Goal: Transaction & Acquisition: Purchase product/service

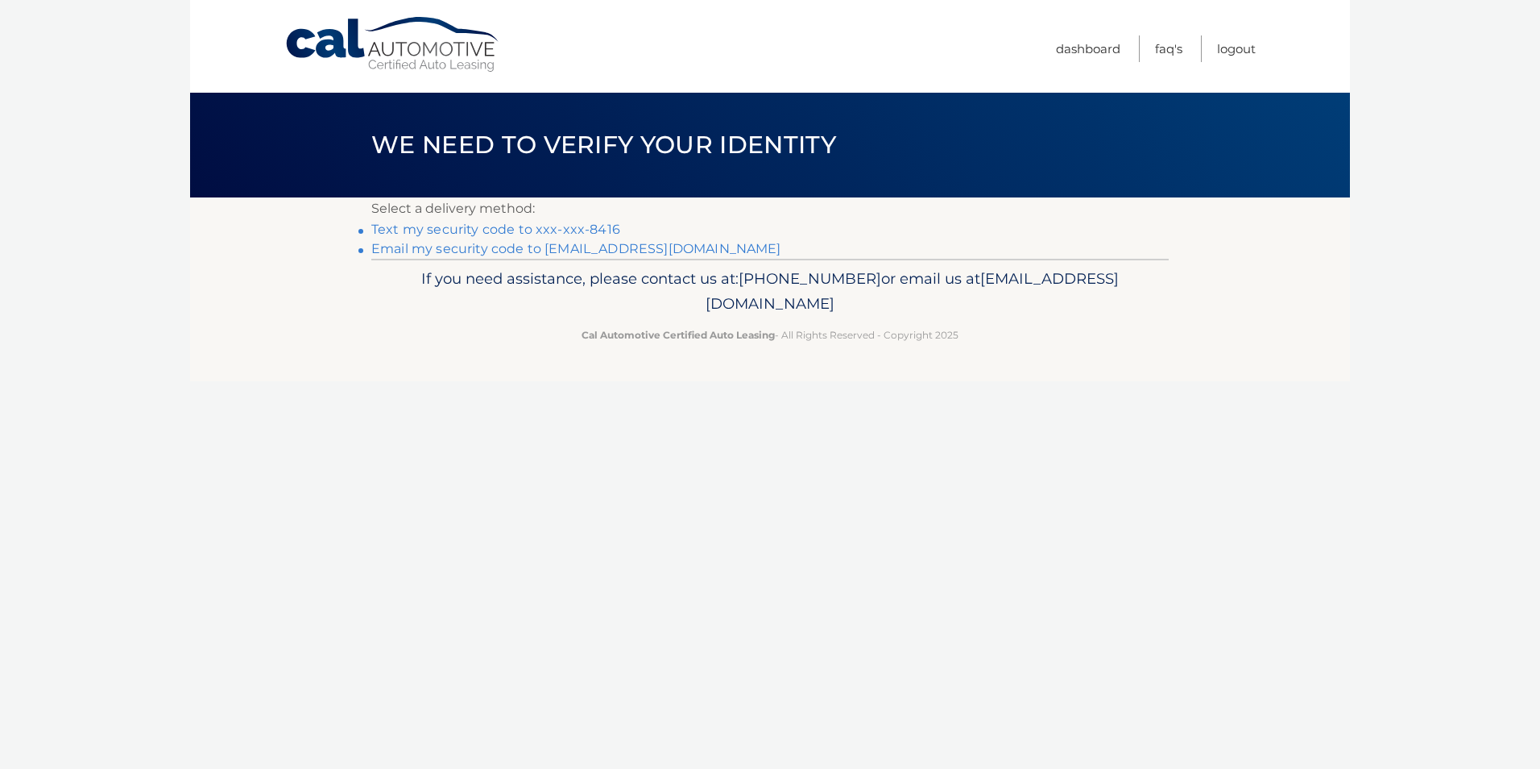
click at [524, 225] on link "Text my security code to xxx-xxx-8416" at bounding box center [495, 229] width 249 height 15
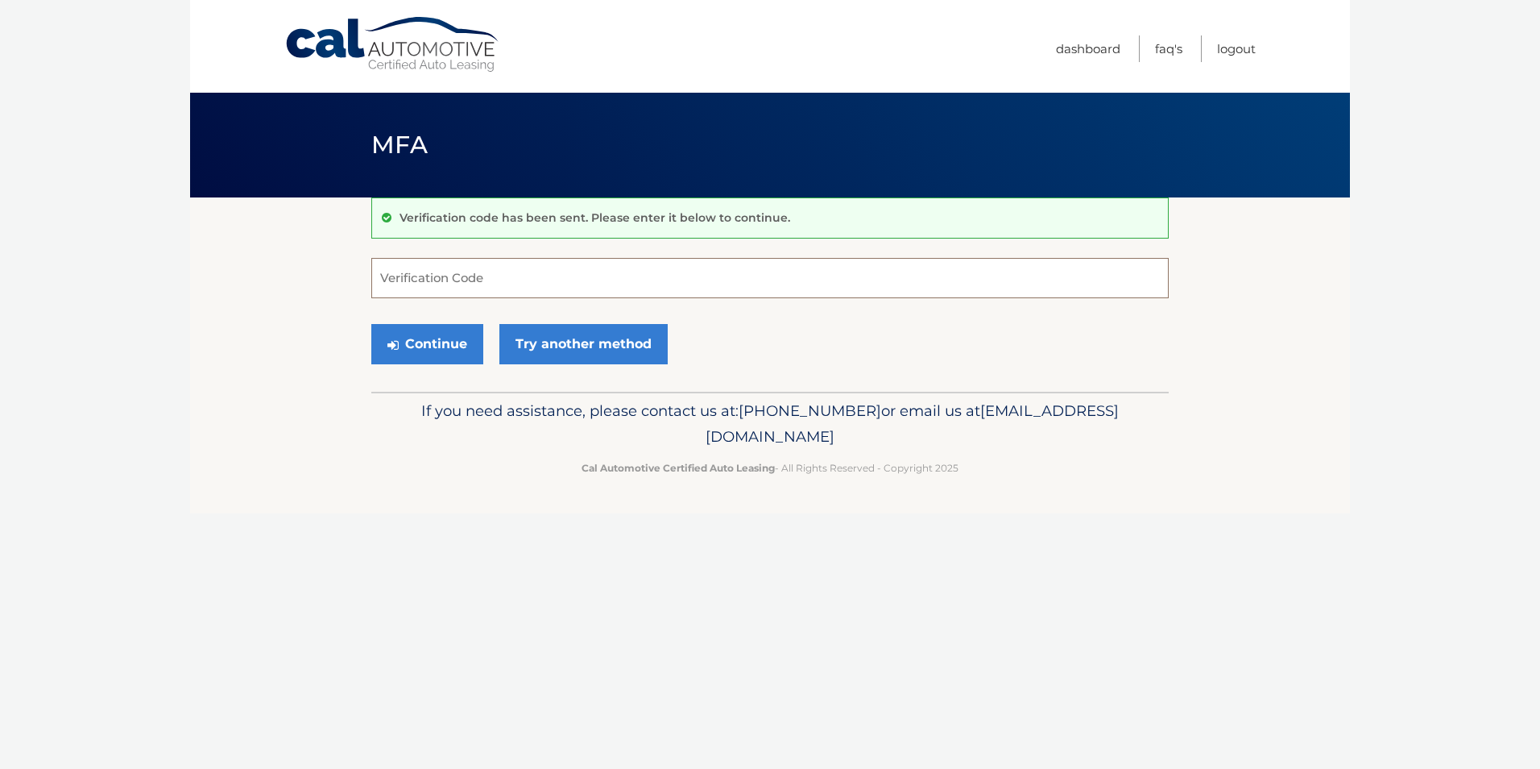
click at [536, 277] on input "Verification Code" at bounding box center [770, 278] width 798 height 40
type input "185845"
click at [371, 324] on button "Continue" at bounding box center [427, 344] width 112 height 40
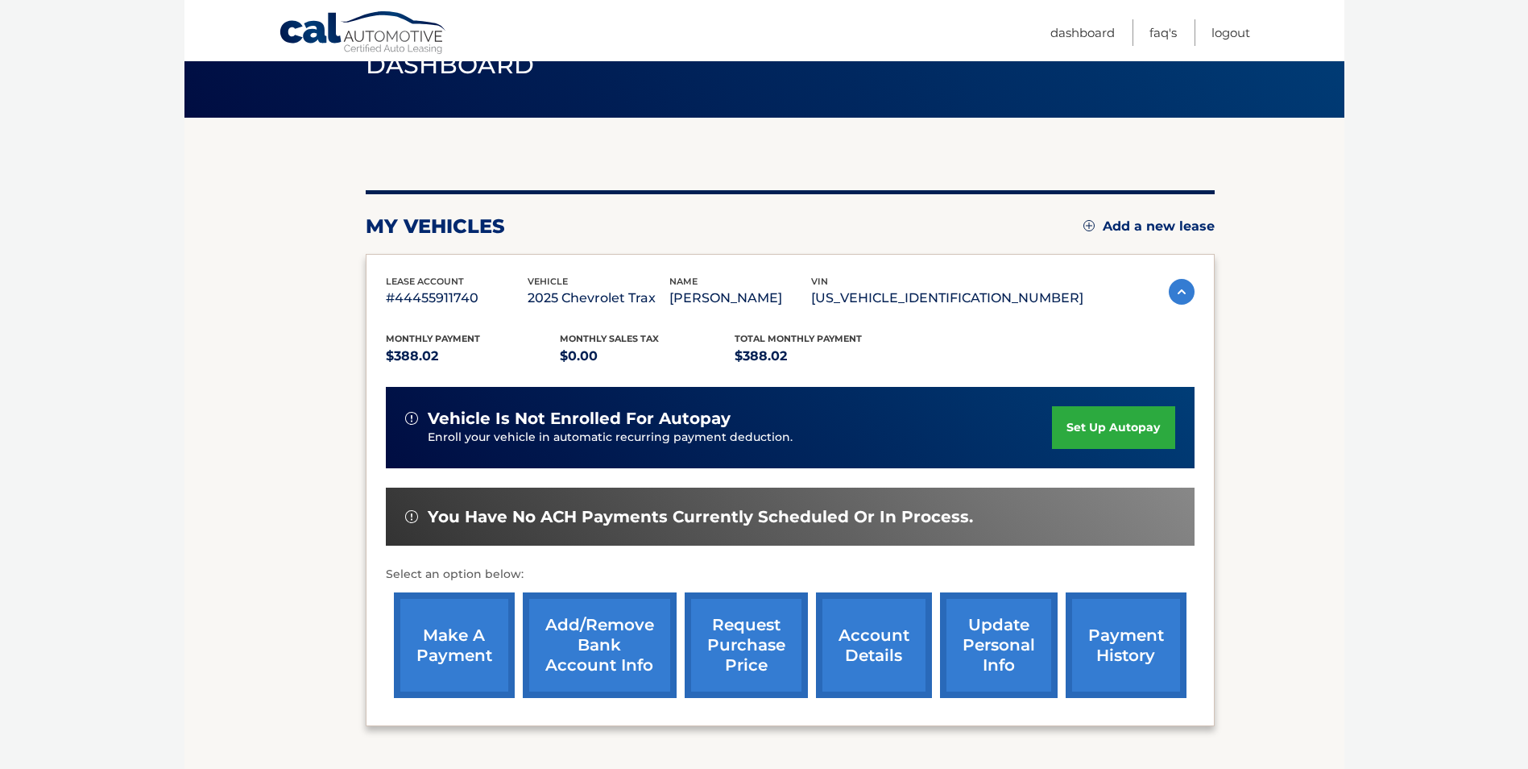
scroll to position [81, 0]
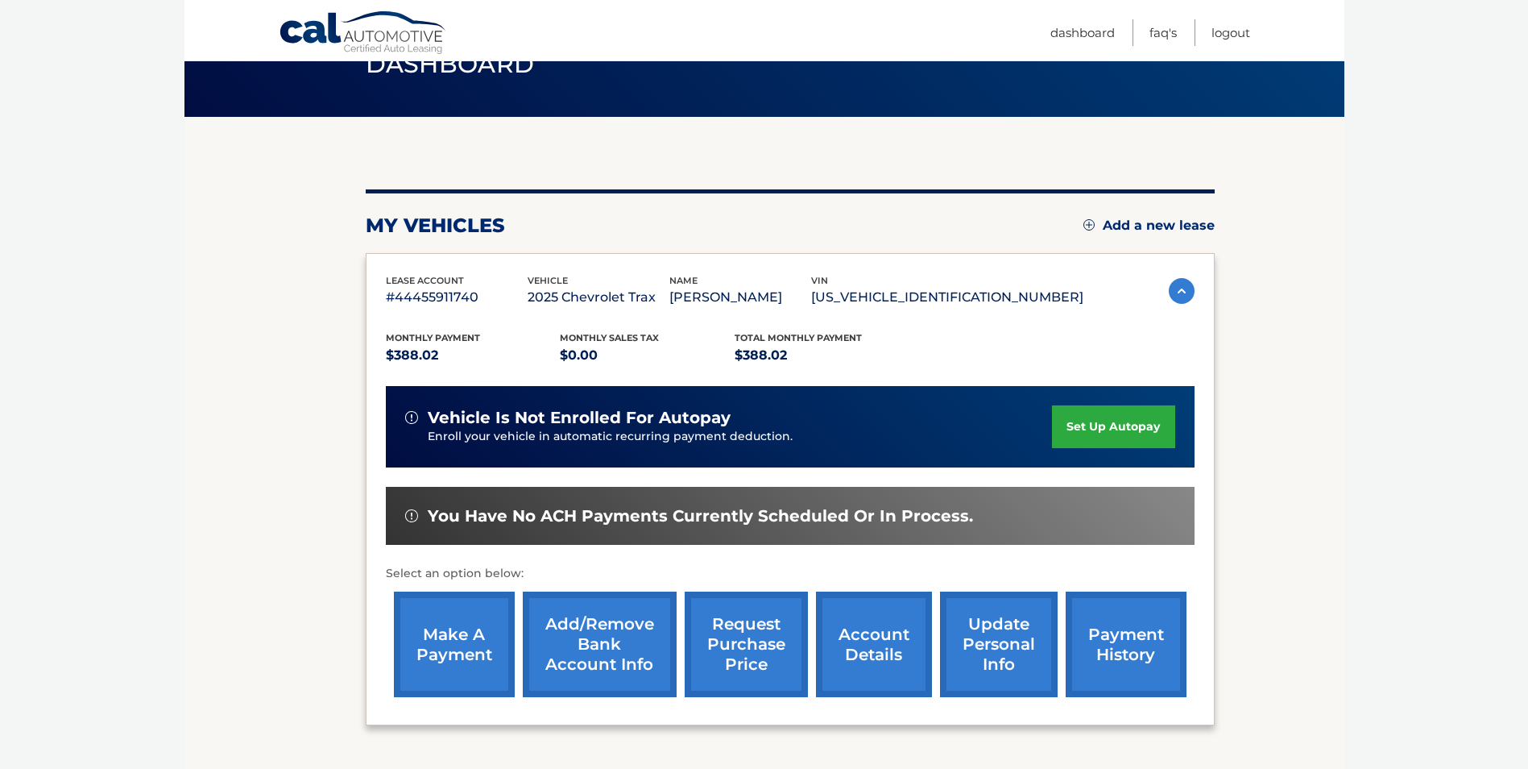
click at [441, 640] on link "make a payment" at bounding box center [454, 644] width 121 height 106
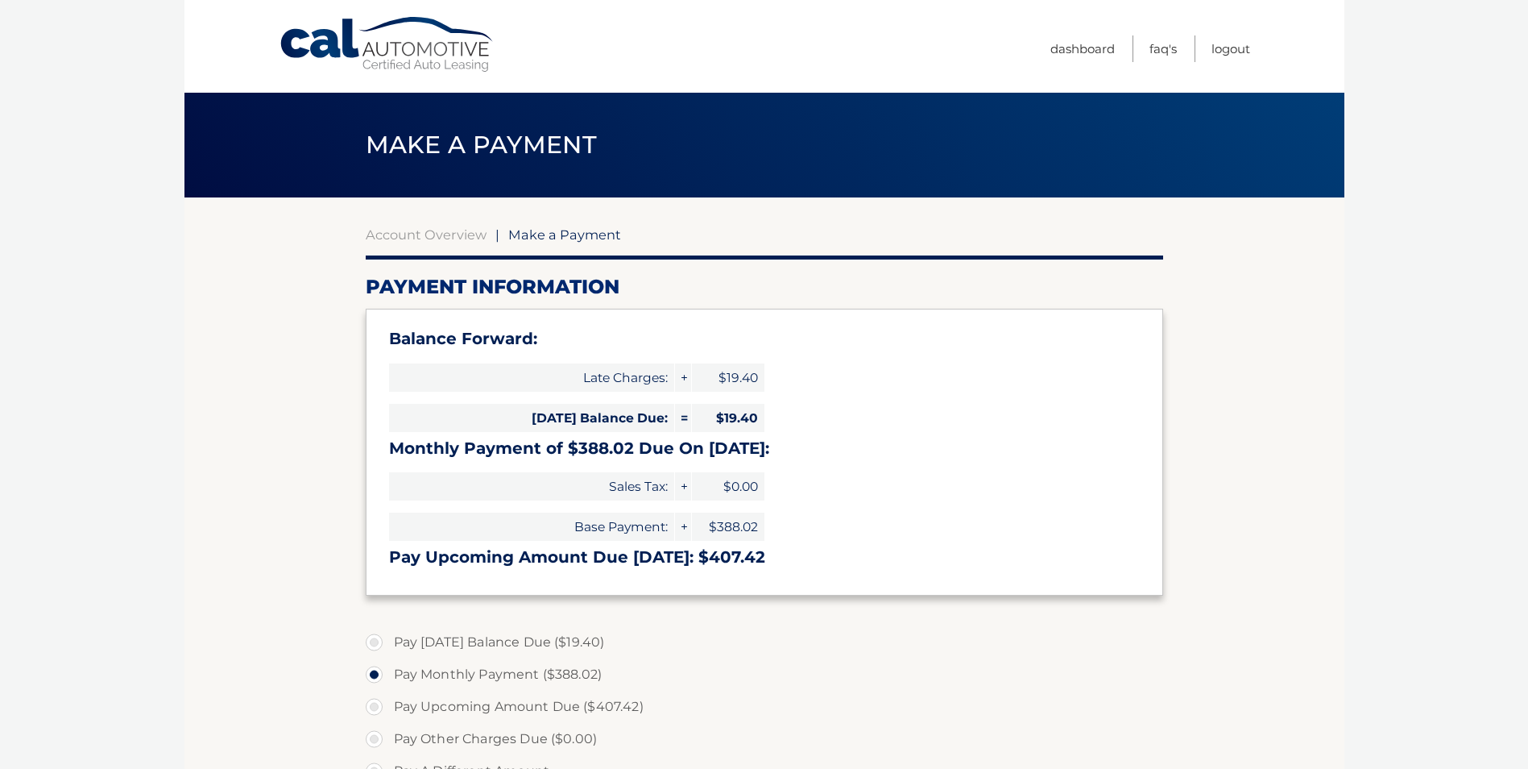
select select "N2FhNGQ1NjEtODI0Mi00ODM0LTg2OGYtODhhZmU5YWQ5NjUz"
click at [371, 707] on label "Pay Upcoming Amount Due ($407.42)" at bounding box center [765, 706] width 798 height 32
click at [372, 707] on input "Pay Upcoming Amount Due ($407.42)" at bounding box center [380, 703] width 16 height 26
radio input "true"
type input "407.42"
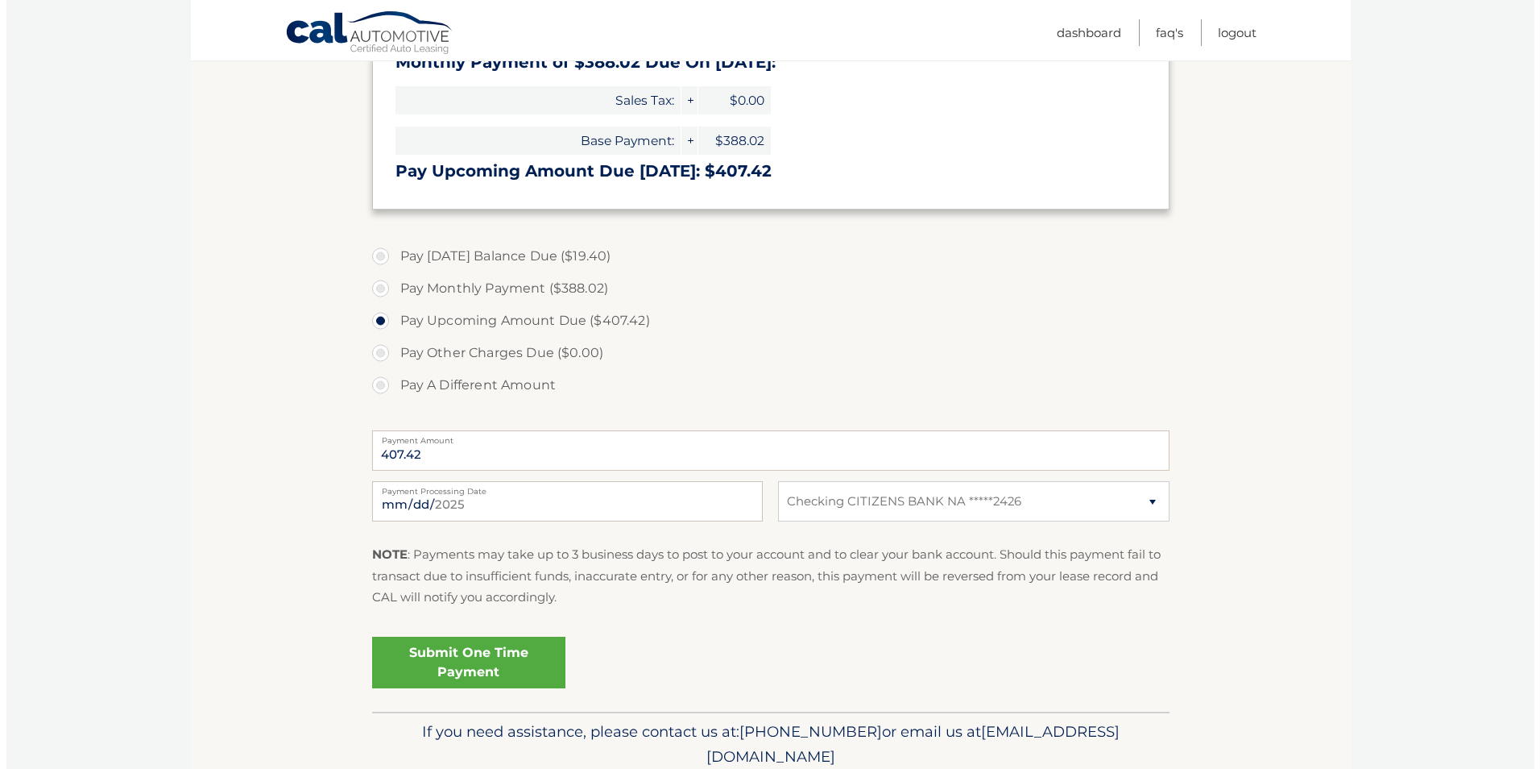
scroll to position [403, 0]
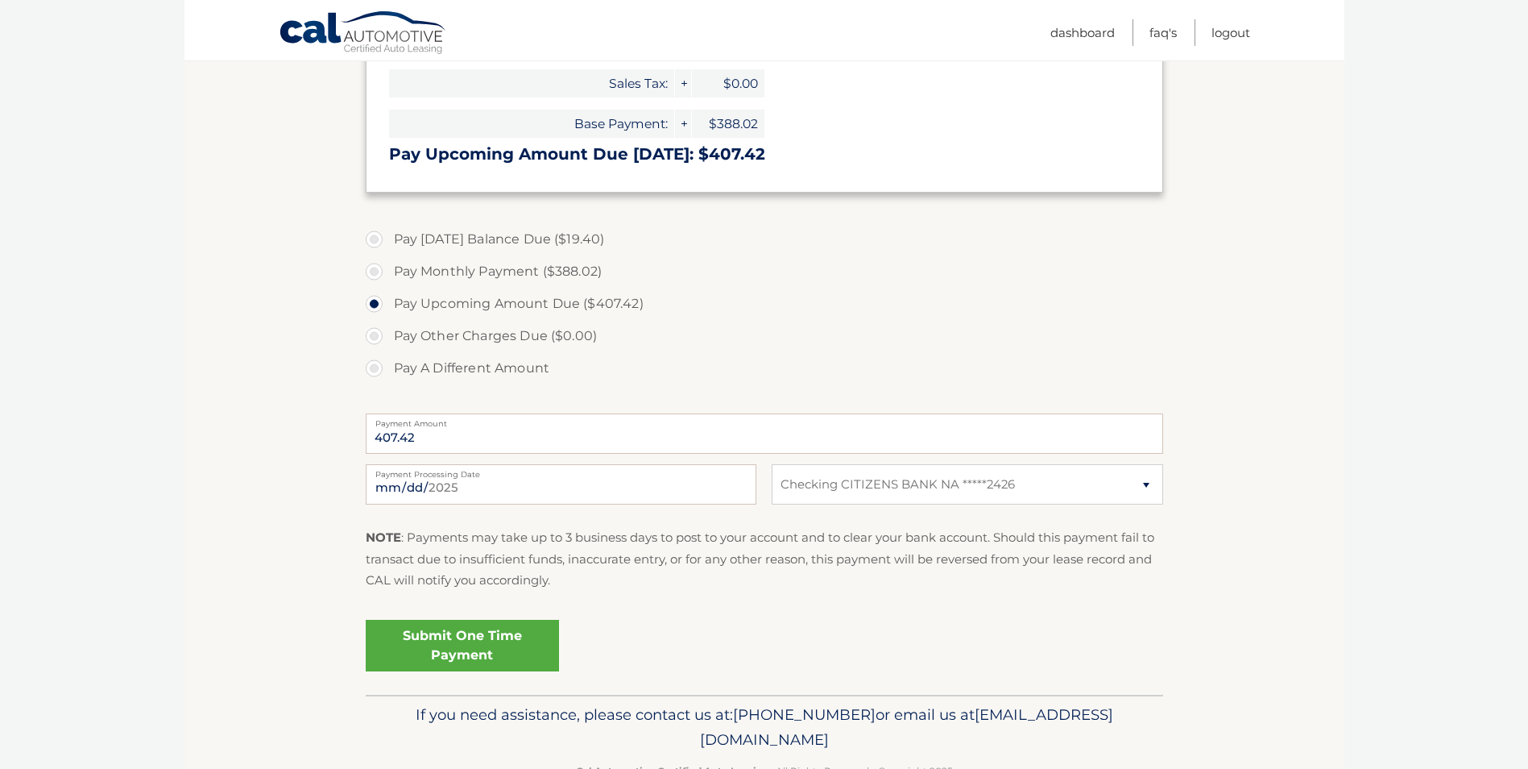
click at [497, 638] on link "Submit One Time Payment" at bounding box center [462, 646] width 193 height 52
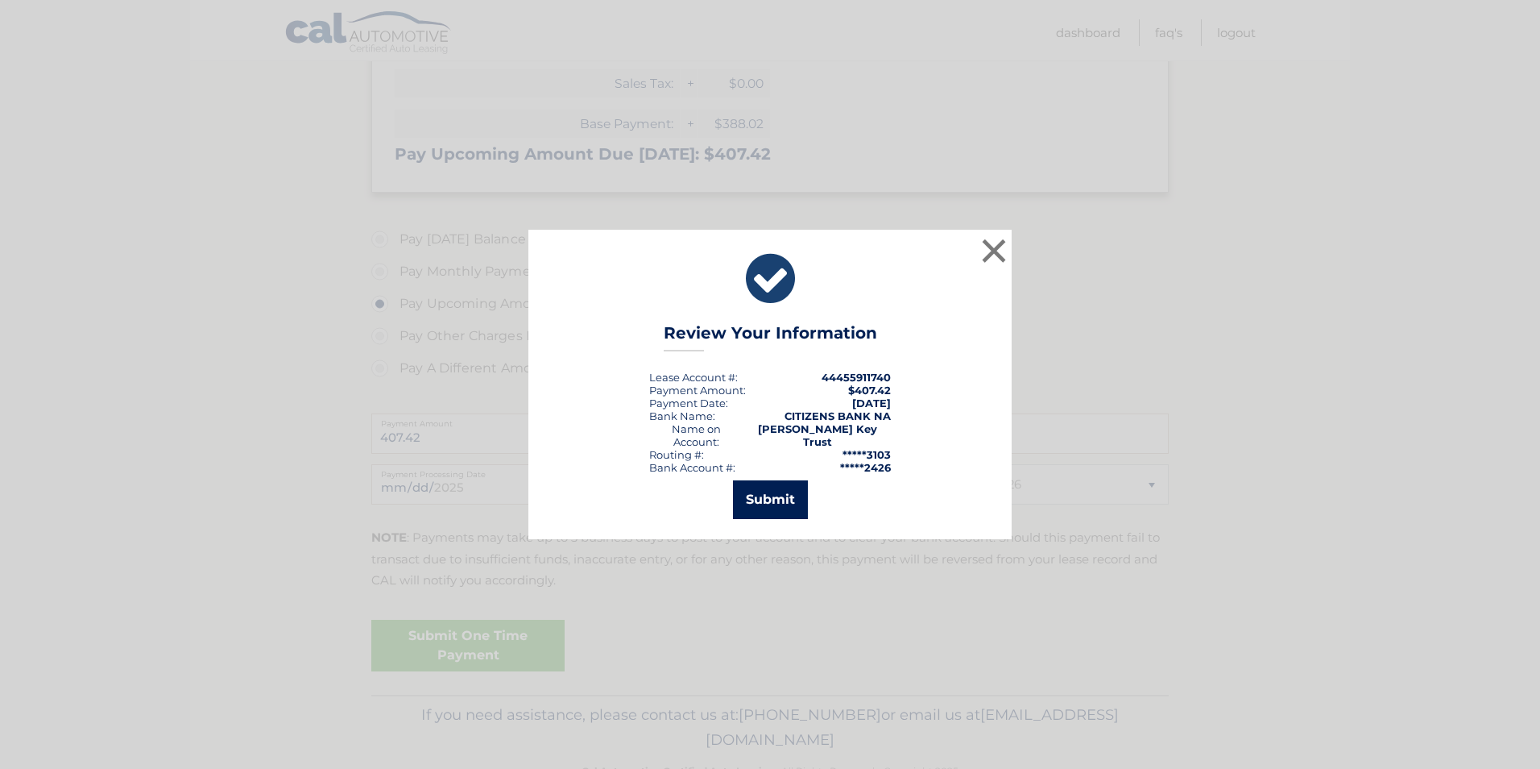
click at [784, 484] on button "Submit" at bounding box center [770, 499] width 75 height 39
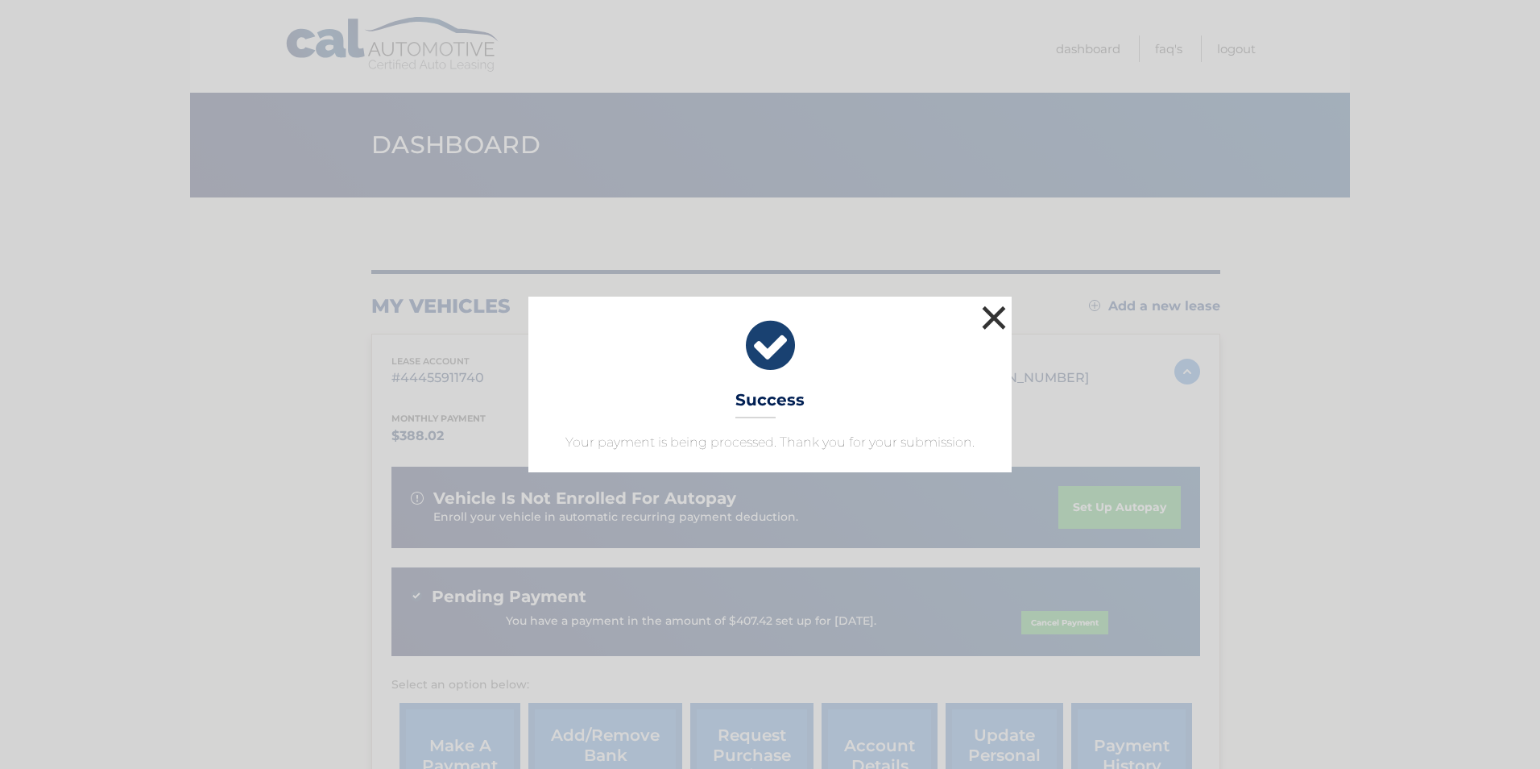
click at [996, 309] on button "×" at bounding box center [994, 317] width 32 height 32
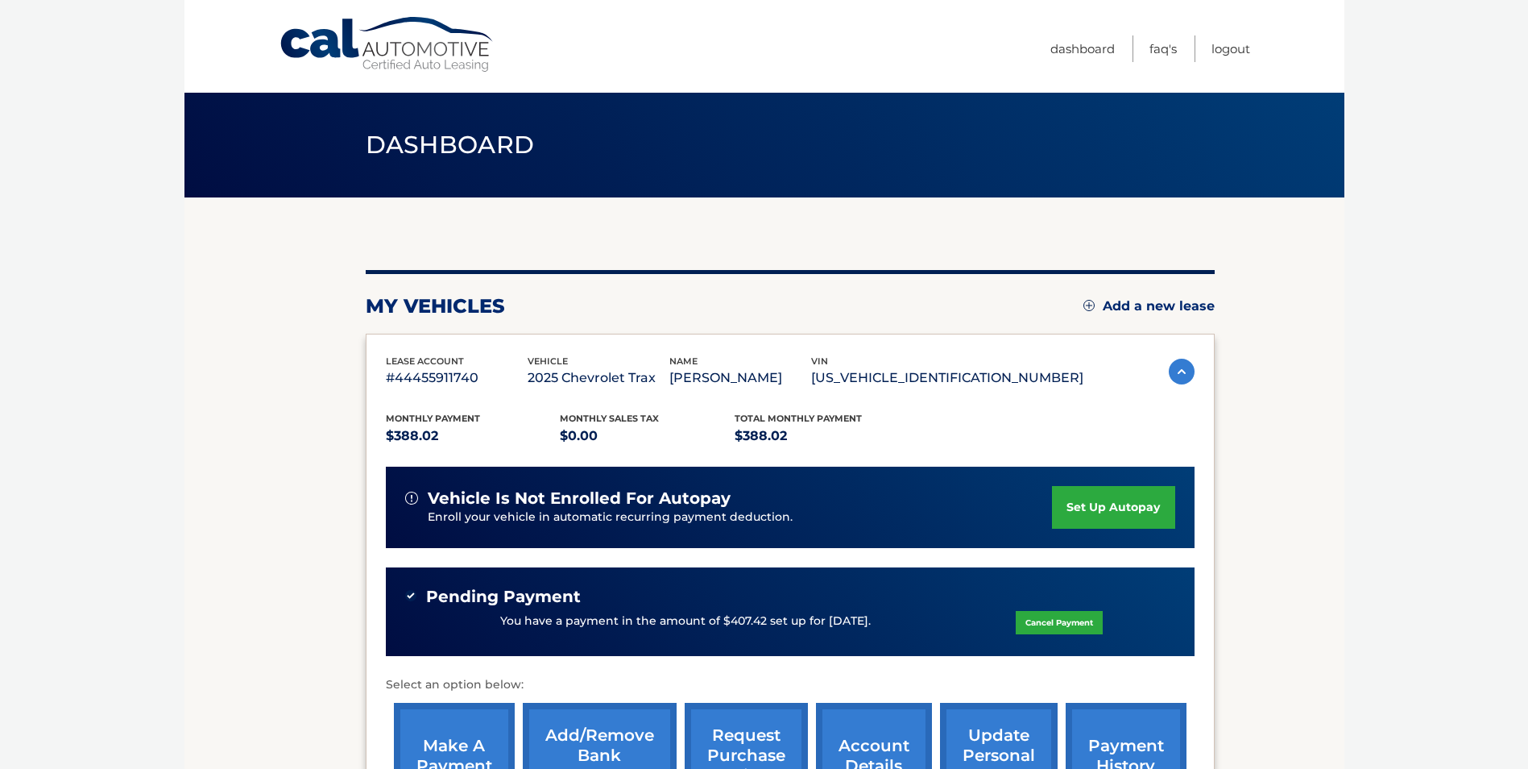
click at [1096, 497] on link "set up autopay" at bounding box center [1113, 507] width 122 height 43
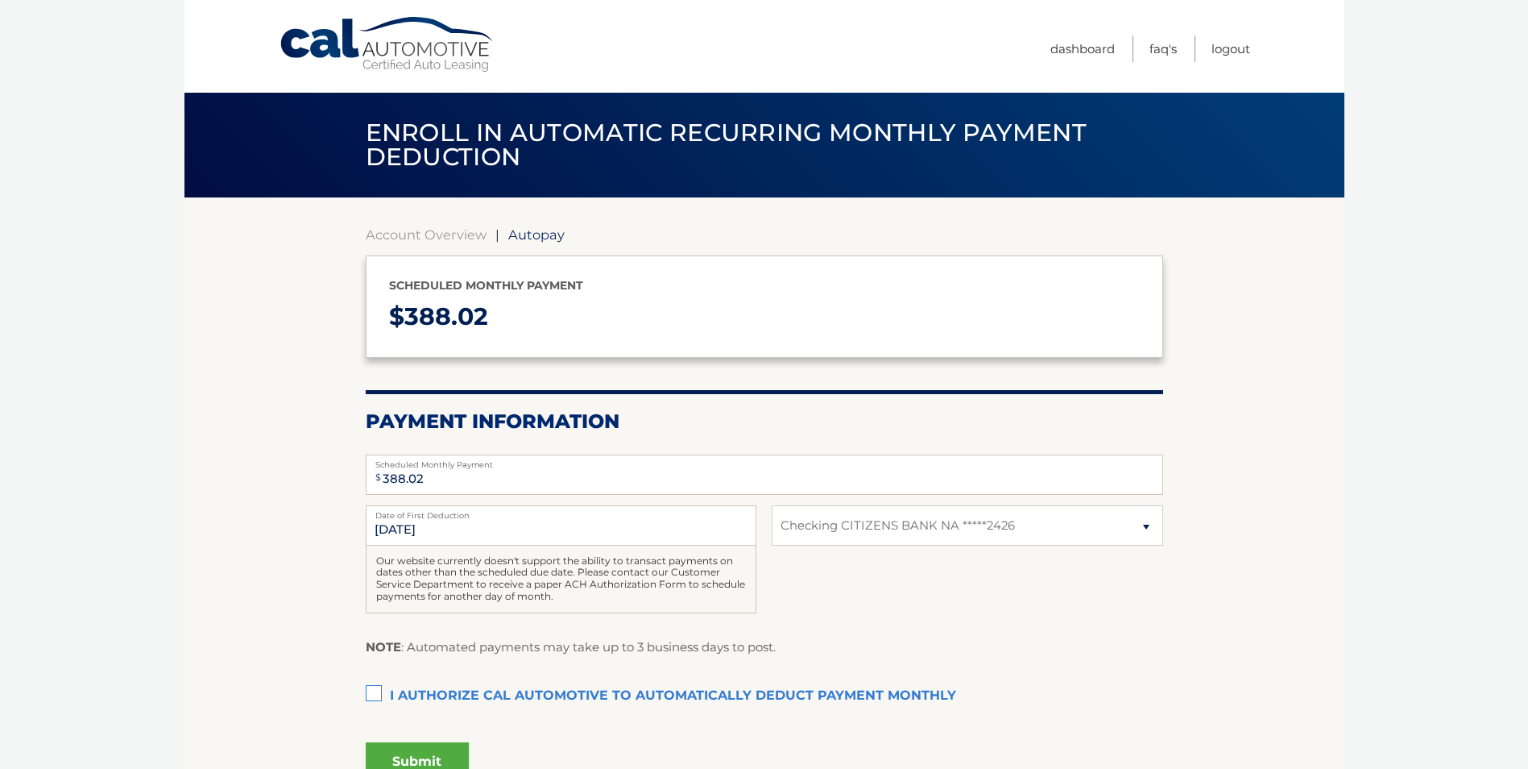
select select "N2FhNGQ1NjEtODI0Mi00ODM0LTg2OGYtODhhZmU5YWQ5NjUz"
